Goal: Answer question/provide support: Share knowledge or assist other users

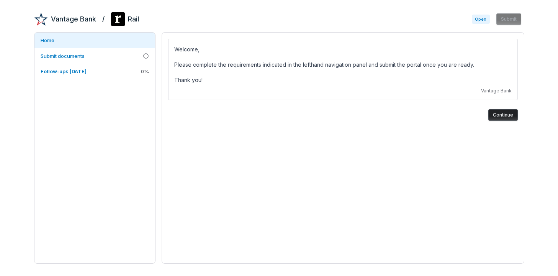
click at [500, 113] on button "Continue" at bounding box center [504, 114] width 30 height 11
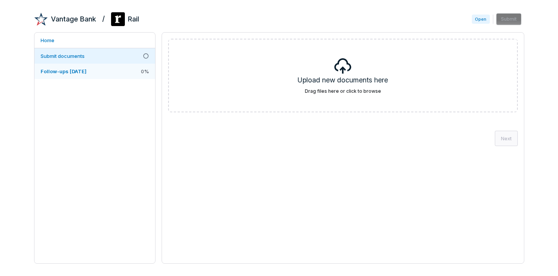
click at [87, 71] on span "Follow-ups [DATE]" at bounding box center [64, 71] width 46 height 6
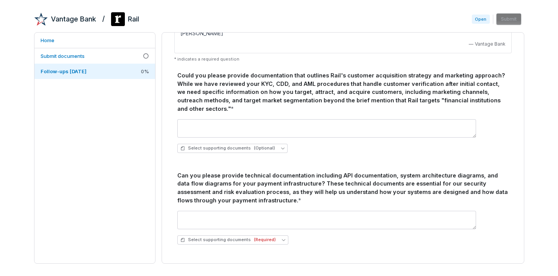
scroll to position [80, 0]
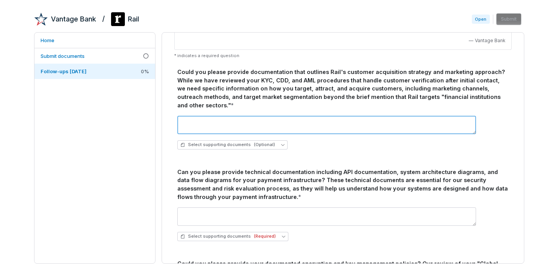
click at [240, 122] on textarea at bounding box center [326, 125] width 299 height 18
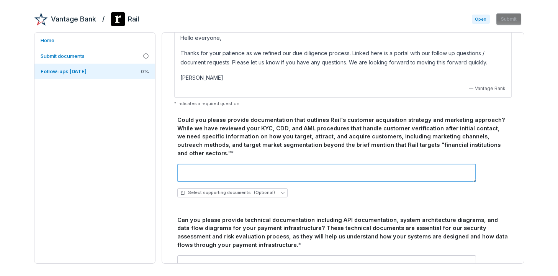
scroll to position [0, 0]
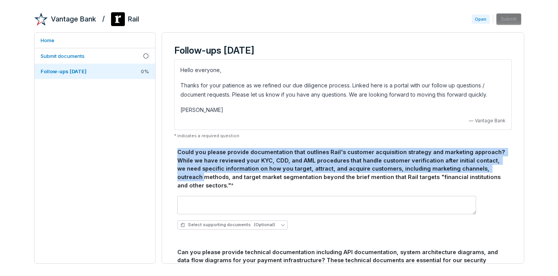
drag, startPoint x: 177, startPoint y: 151, endPoint x: 478, endPoint y: 169, distance: 301.0
click at [478, 169] on div "Could you please provide documentation that outlines Rail's customer acquisitio…" at bounding box center [343, 169] width 332 height 42
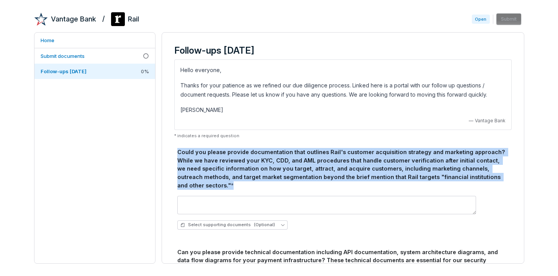
drag, startPoint x: 491, startPoint y: 176, endPoint x: 176, endPoint y: 152, distance: 316.7
copy div "Could you please provide documentation that outlines Rail's customer acquisitio…"
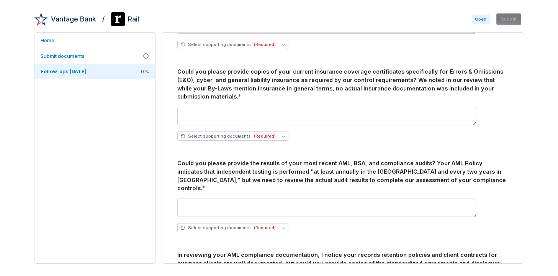
scroll to position [898, 0]
